Goal: Task Accomplishment & Management: Use online tool/utility

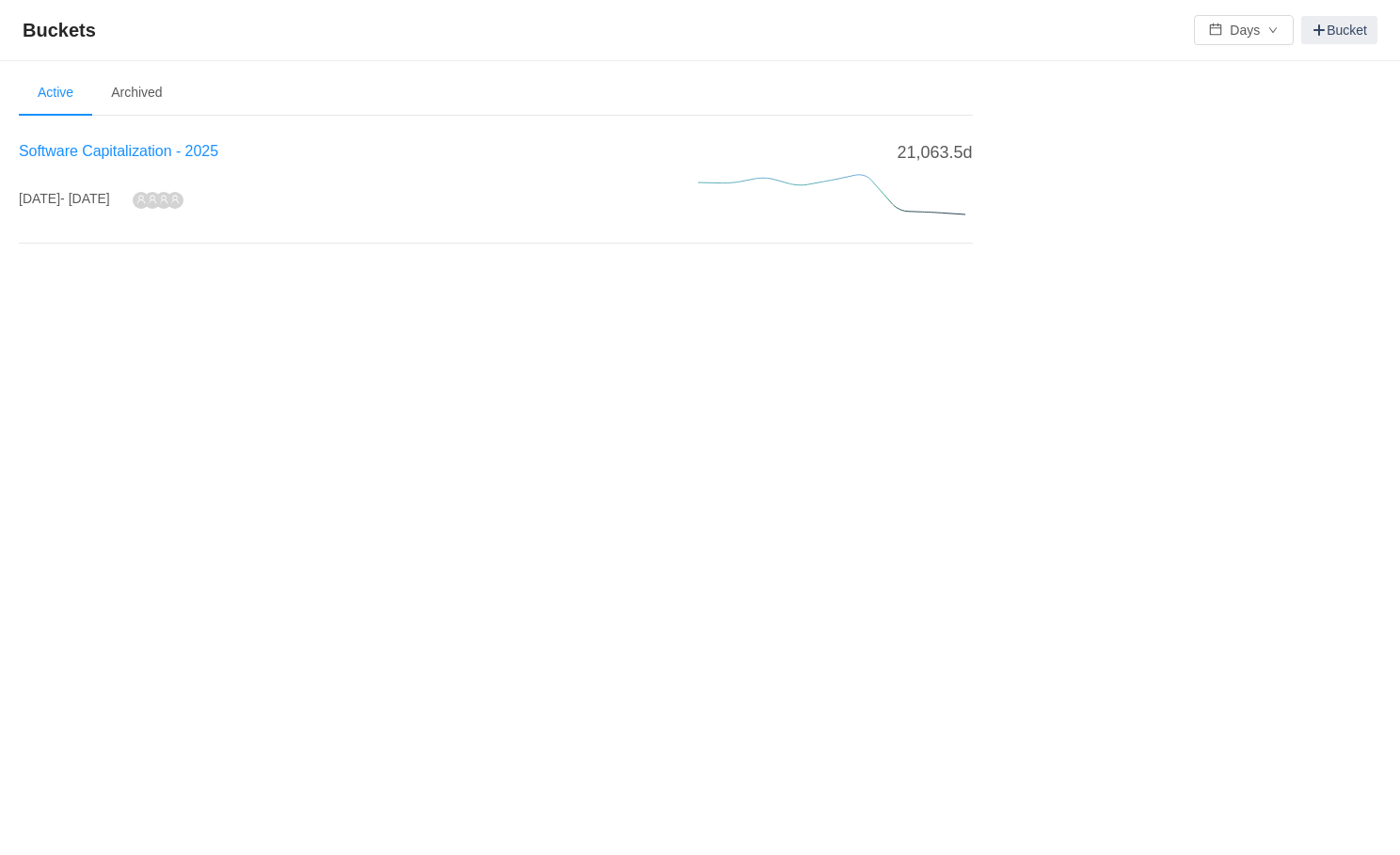
click at [208, 149] on span "Software Capitalization - 2025" at bounding box center [119, 150] width 199 height 16
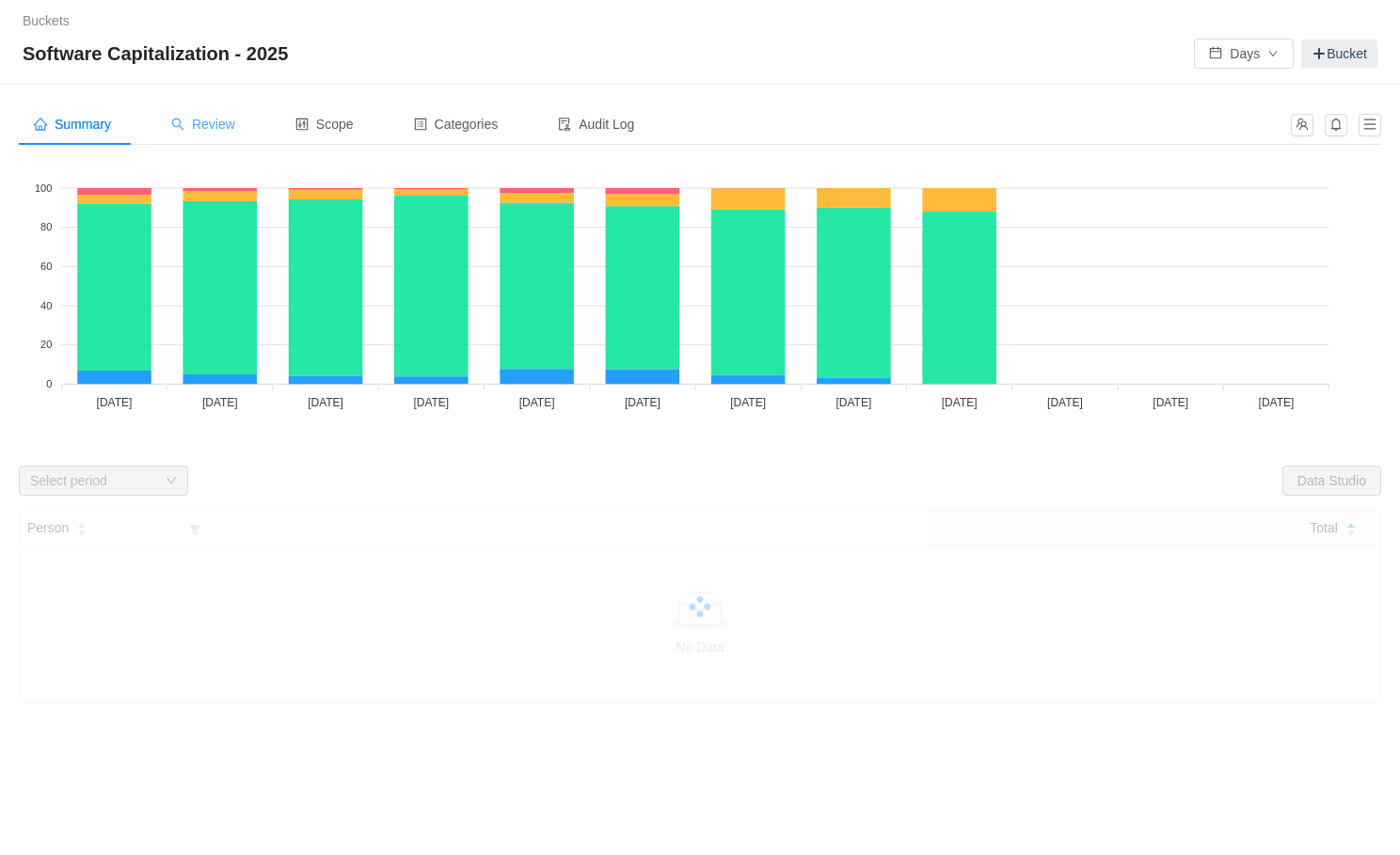
click at [219, 121] on span "Review" at bounding box center [203, 125] width 64 height 15
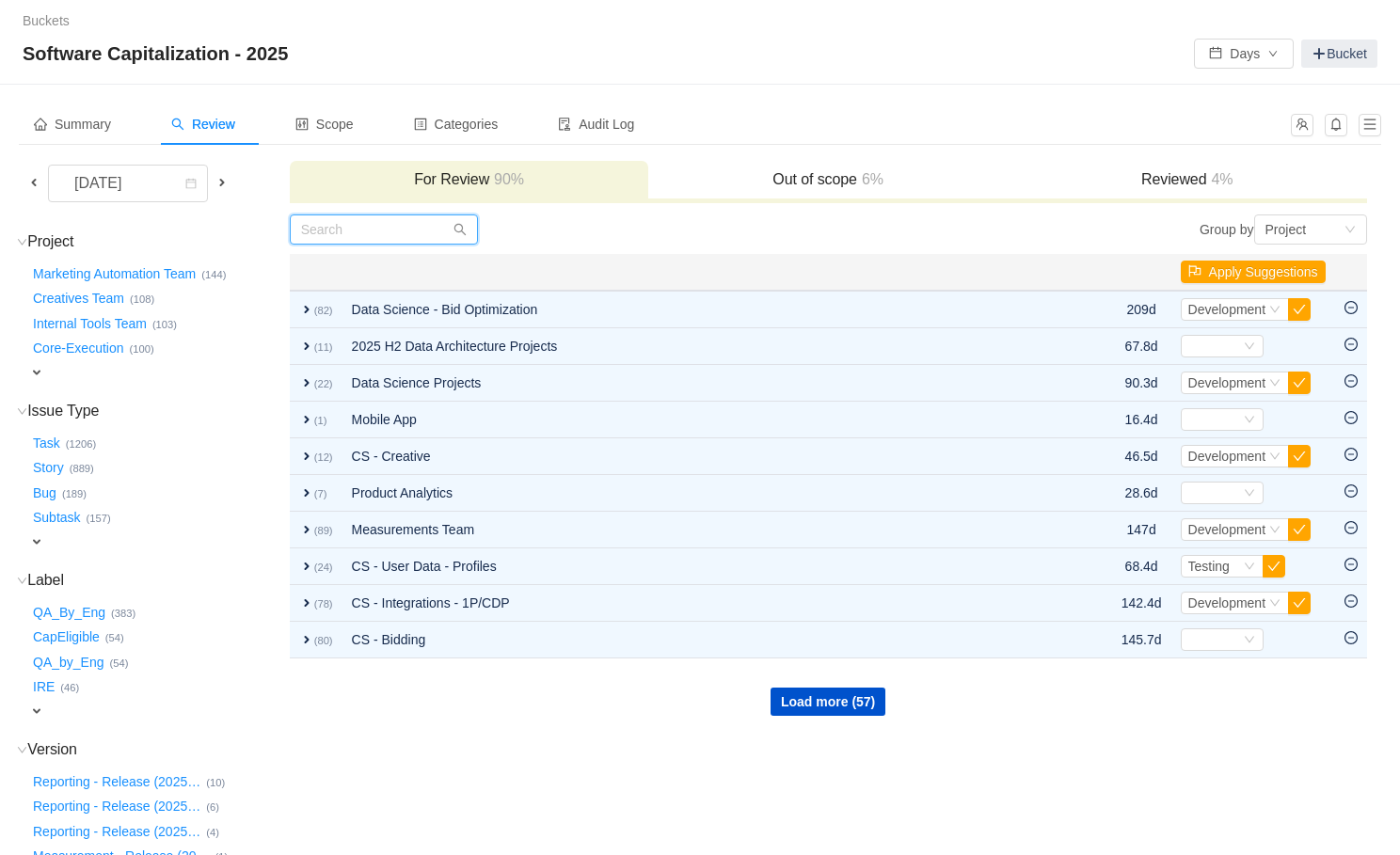
click at [410, 230] on input "text" at bounding box center [384, 229] width 188 height 30
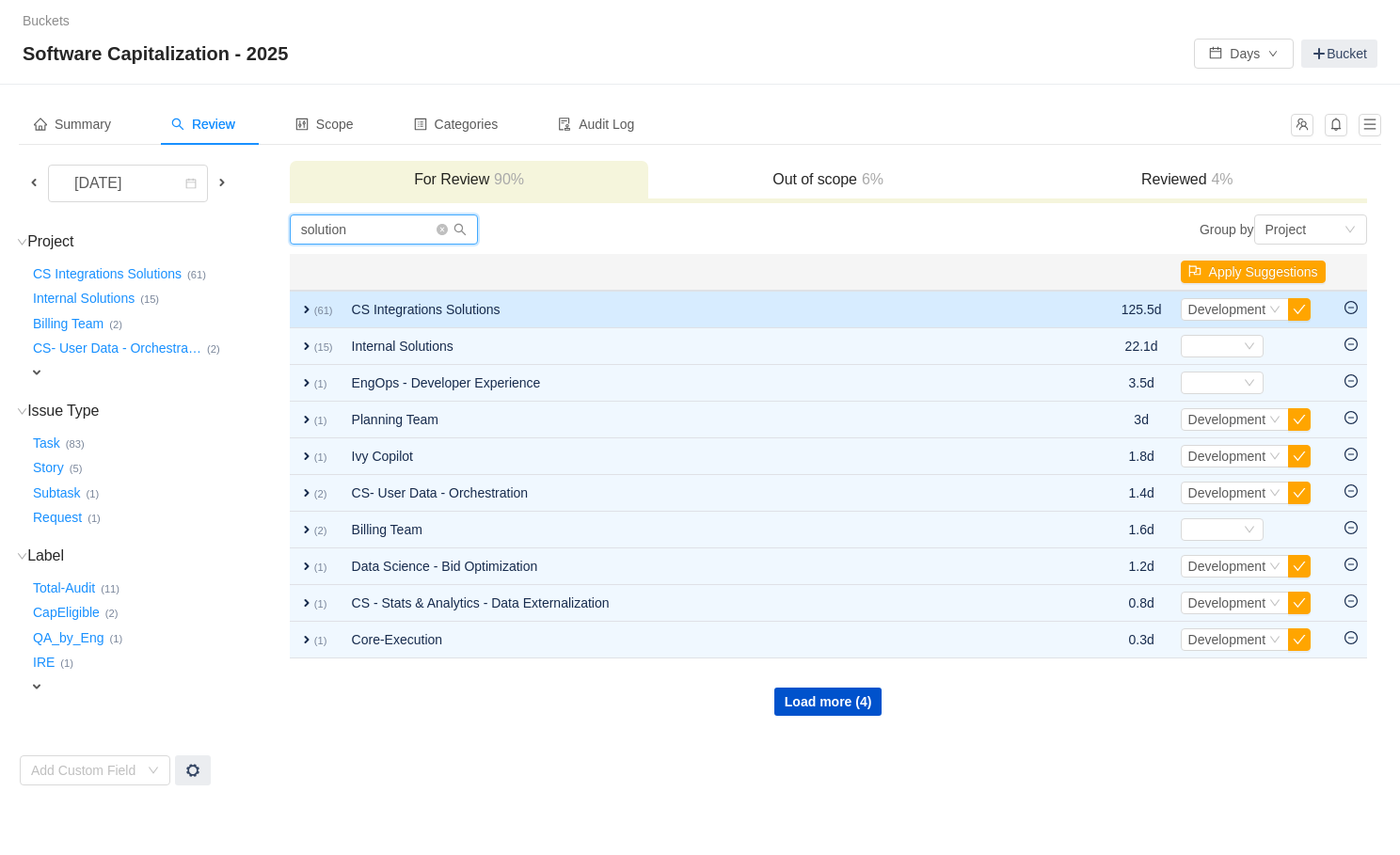
type input "solution"
click at [391, 306] on td "CS Integrations Solutions" at bounding box center [703, 309] width 721 height 37
